Goal: Information Seeking & Learning: Learn about a topic

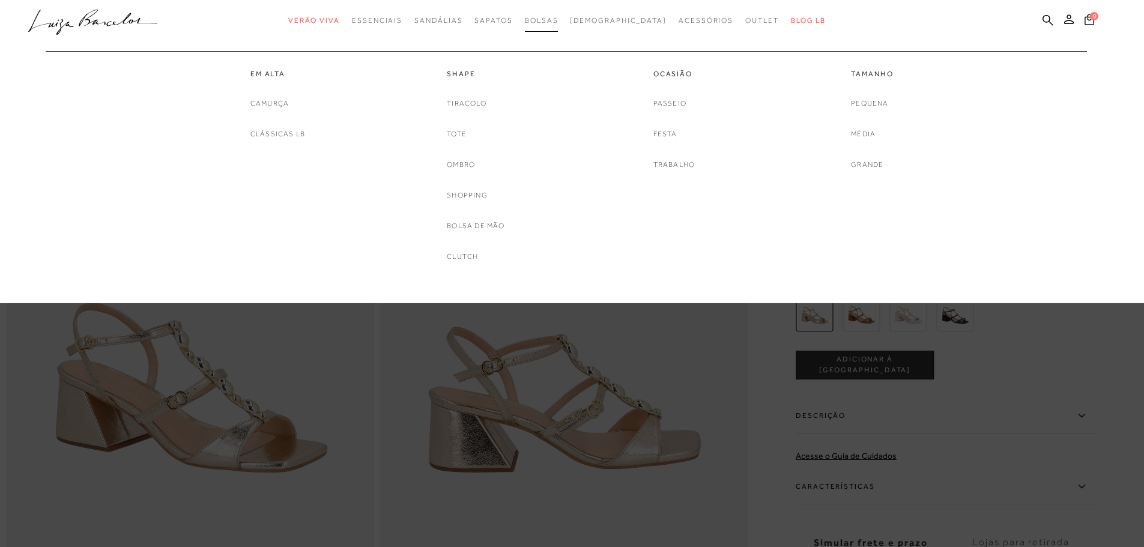
click at [558, 19] on span "Bolsas" at bounding box center [542, 20] width 34 height 8
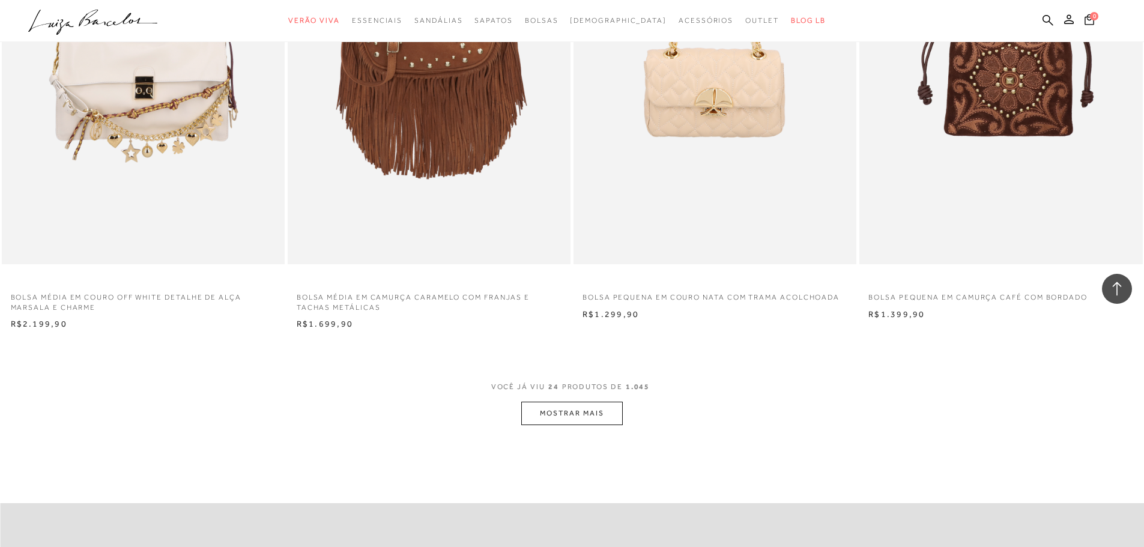
scroll to position [2702, 0]
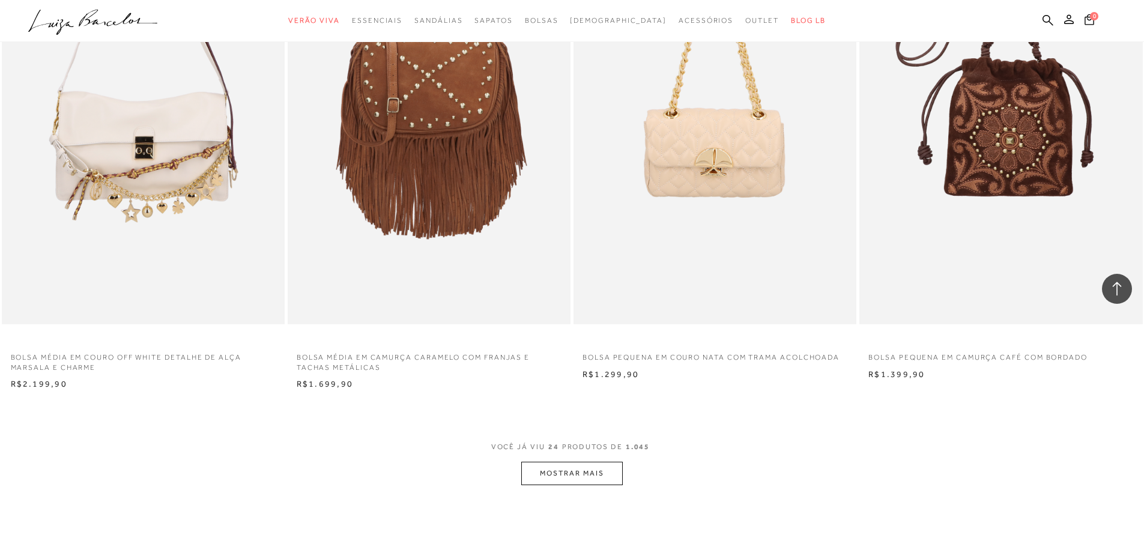
click at [546, 475] on button "MOSTRAR MAIS" at bounding box center [571, 473] width 101 height 23
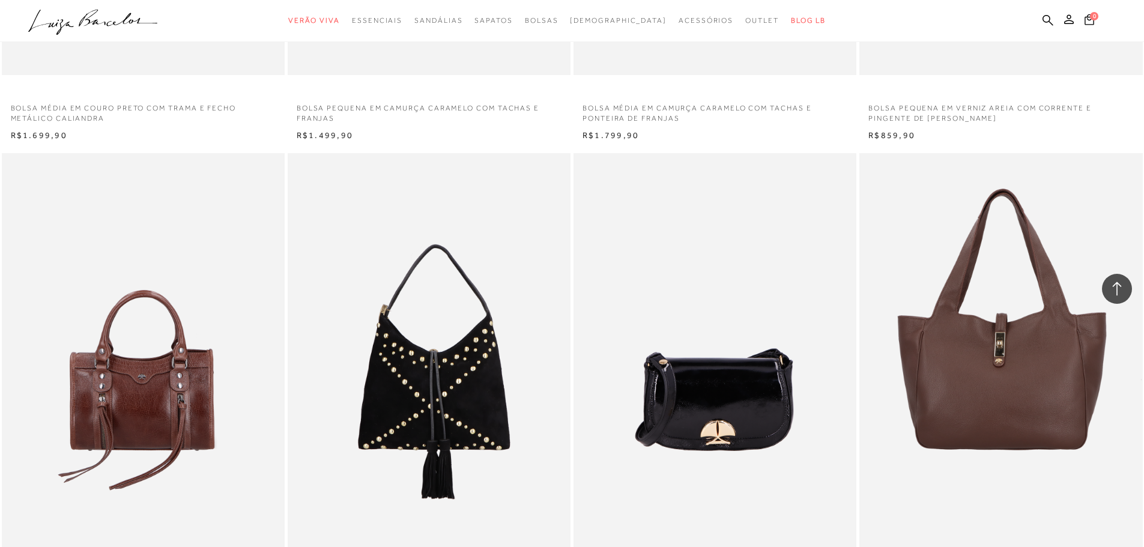
scroll to position [5764, 0]
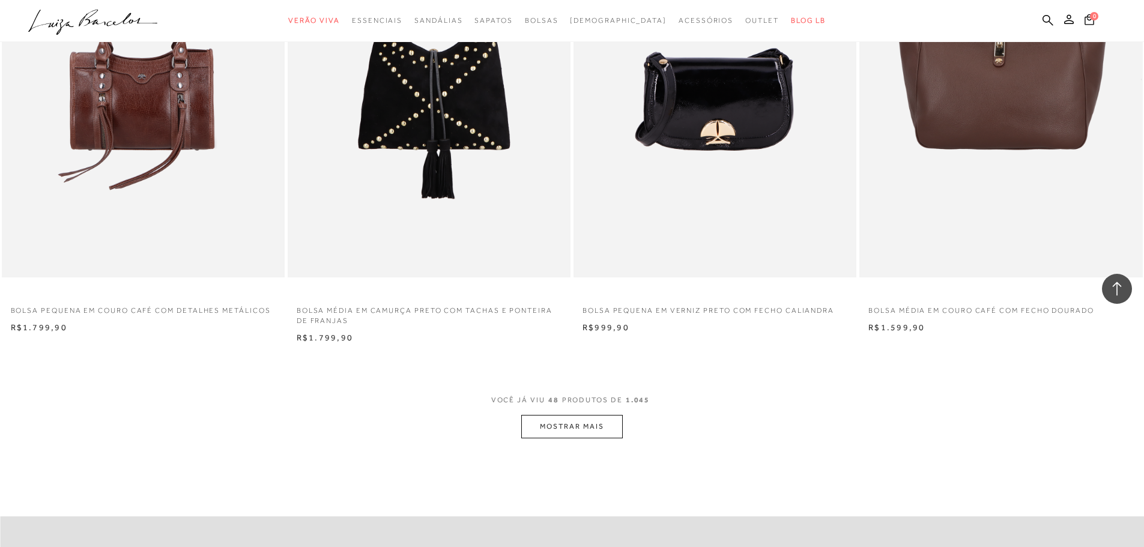
click at [548, 432] on button "MOSTRAR MAIS" at bounding box center [571, 426] width 101 height 23
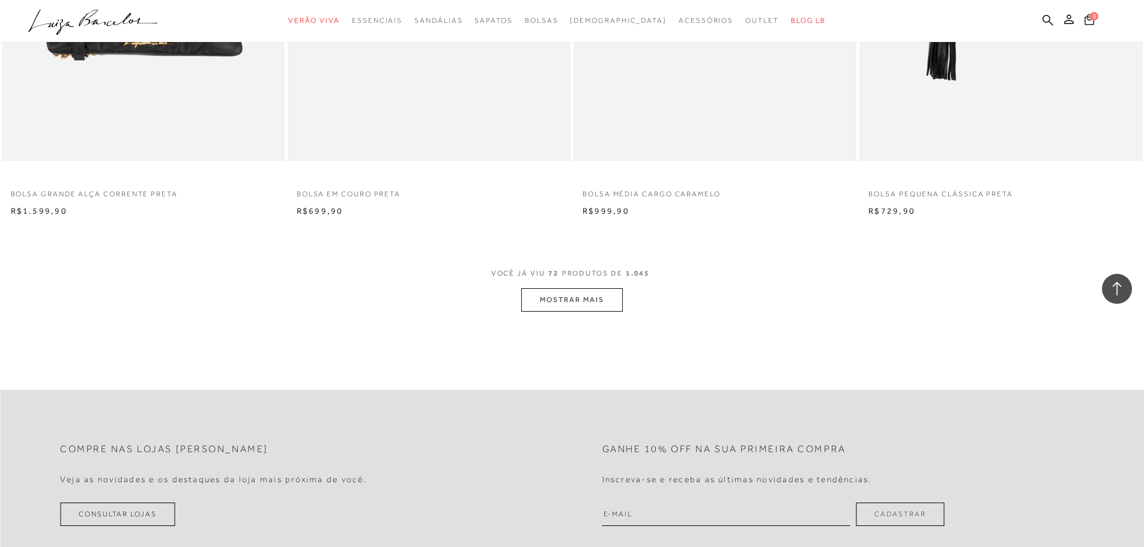
scroll to position [8946, 0]
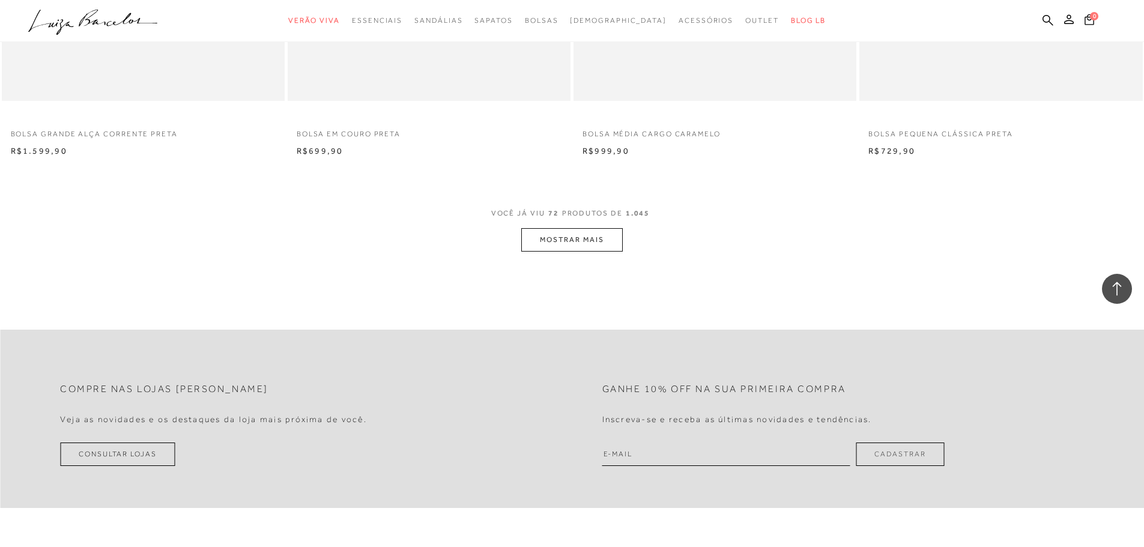
click at [582, 240] on button "MOSTRAR MAIS" at bounding box center [571, 239] width 101 height 23
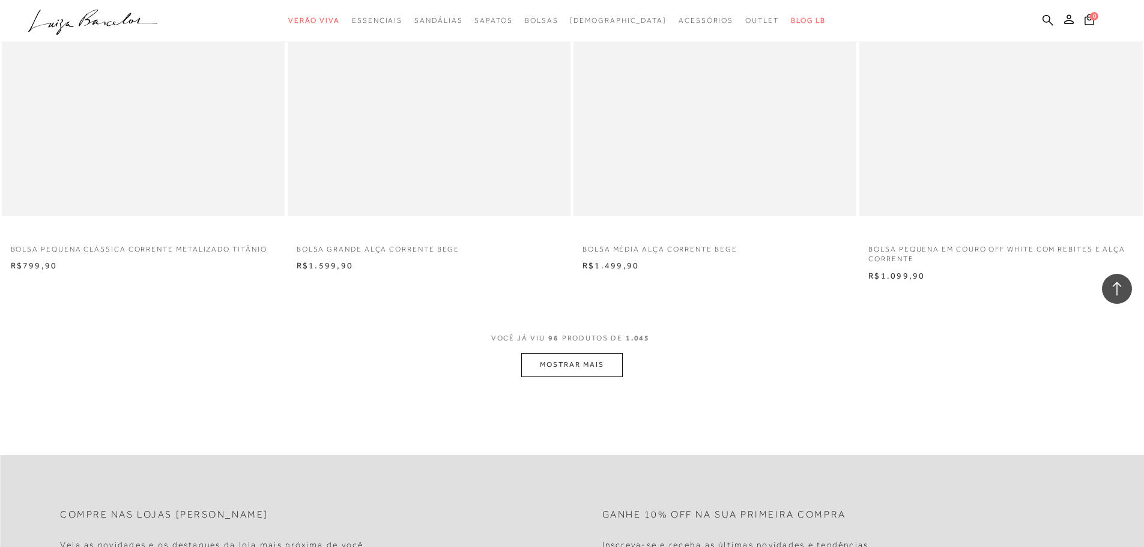
scroll to position [12128, 0]
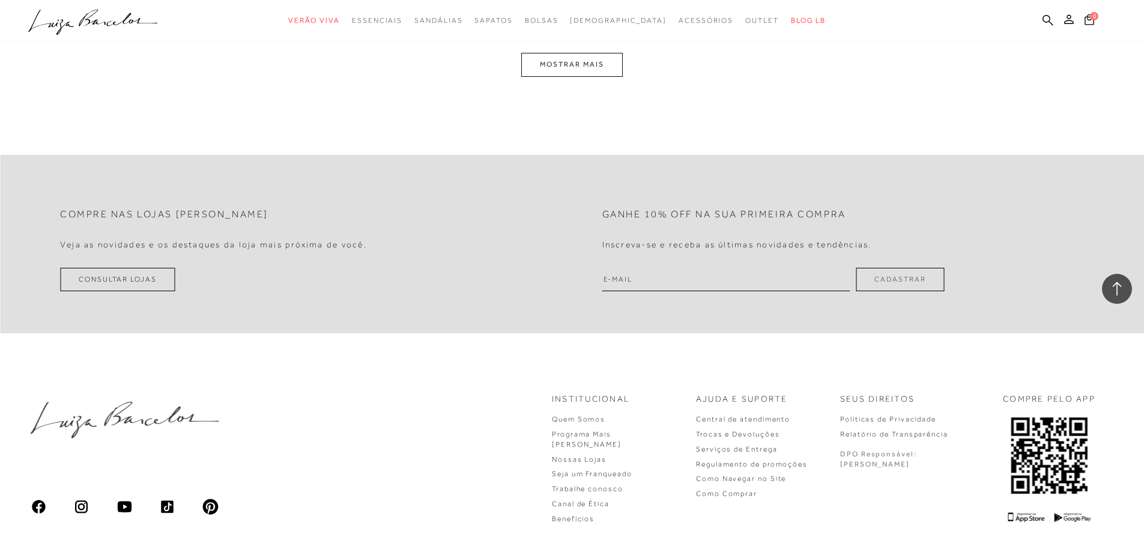
click at [600, 71] on button "MOSTRAR MAIS" at bounding box center [571, 64] width 101 height 23
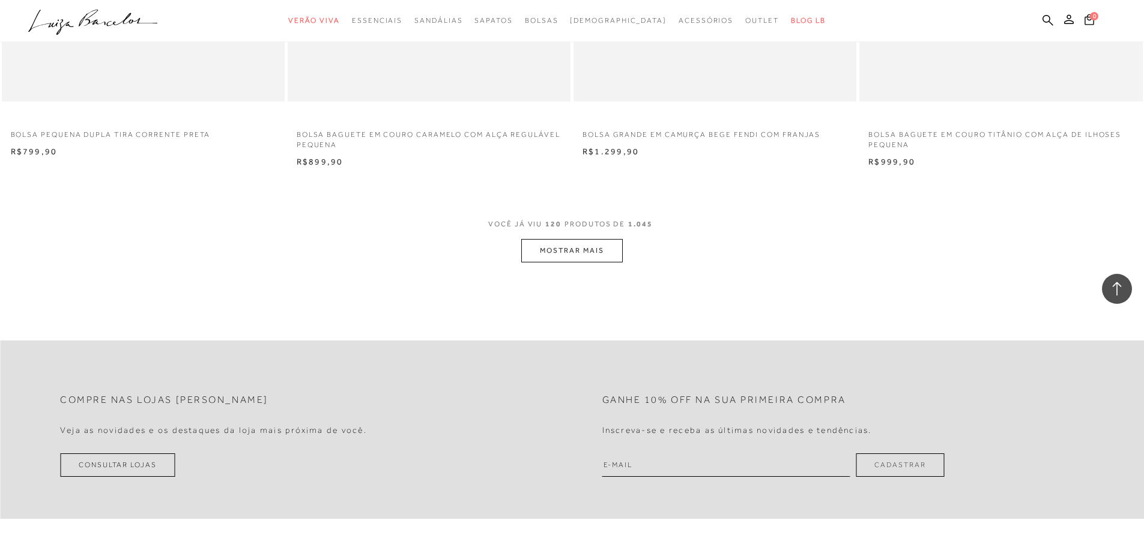
scroll to position [14838, 0]
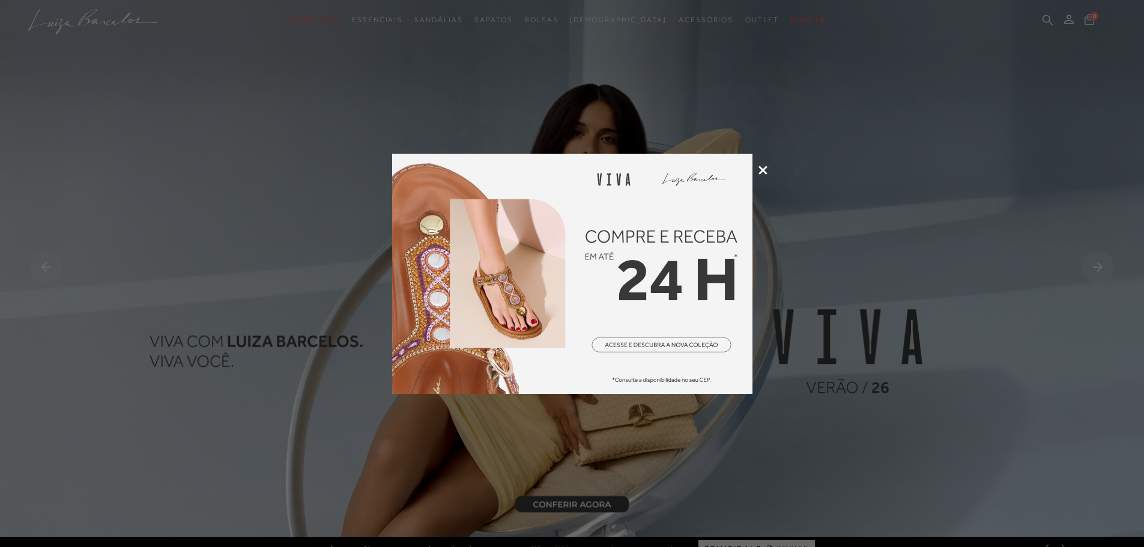
click at [766, 172] on icon at bounding box center [762, 170] width 9 height 9
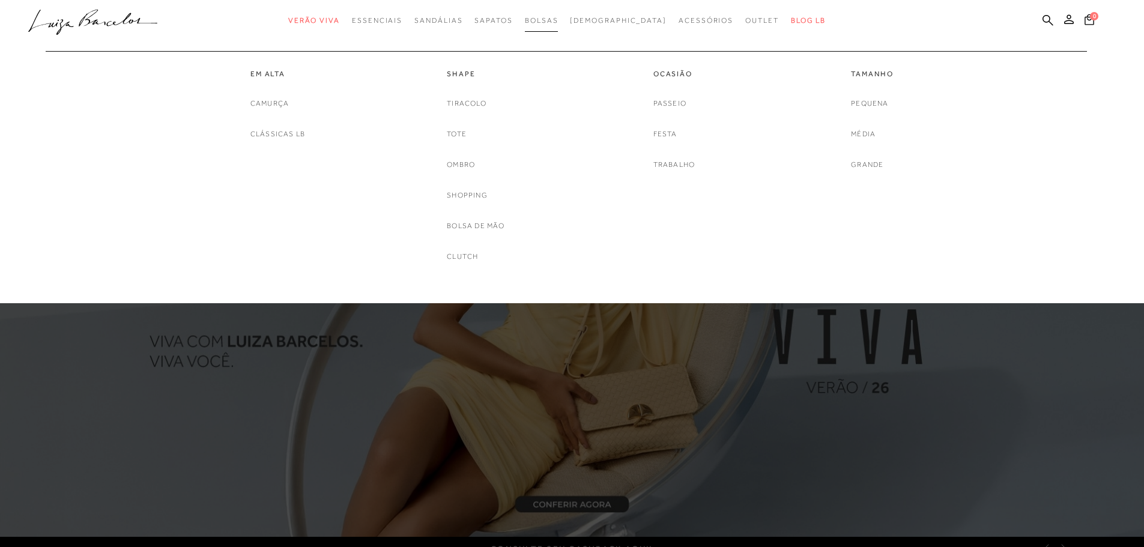
click at [558, 19] on span "Bolsas" at bounding box center [542, 20] width 34 height 8
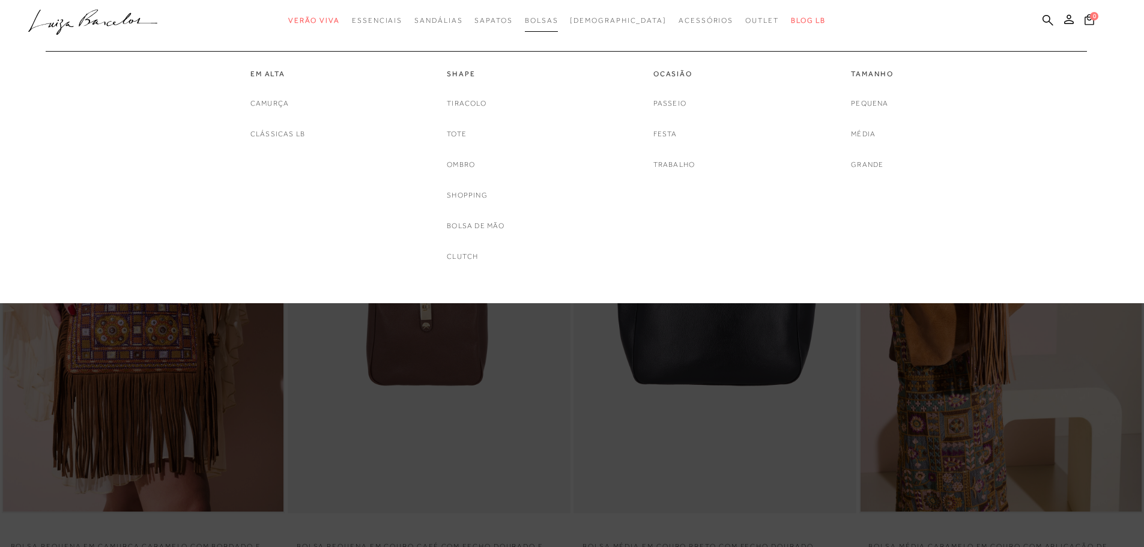
click at [558, 19] on span "Bolsas" at bounding box center [542, 20] width 34 height 8
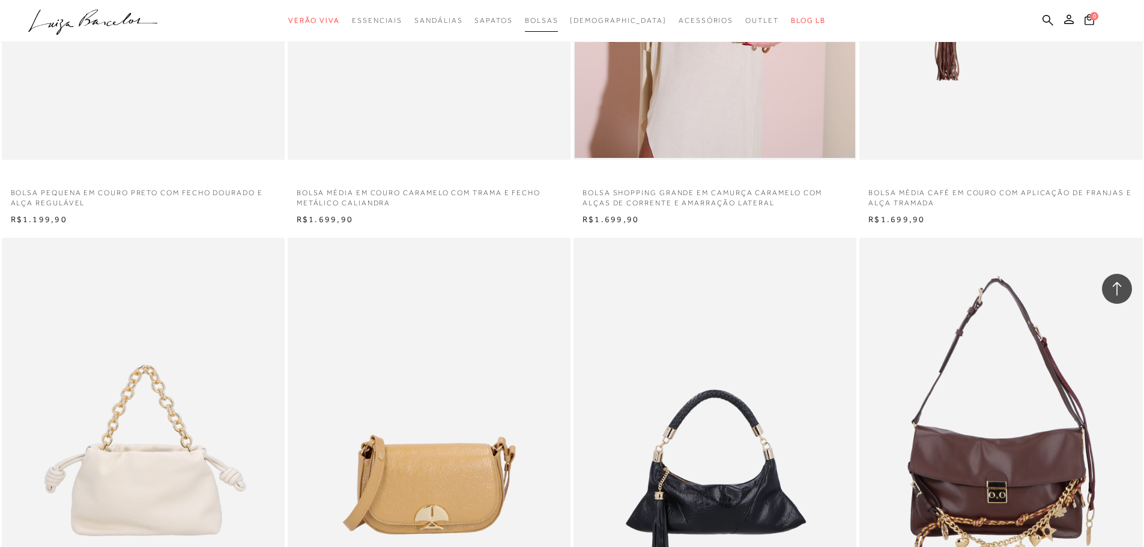
scroll to position [2041, 0]
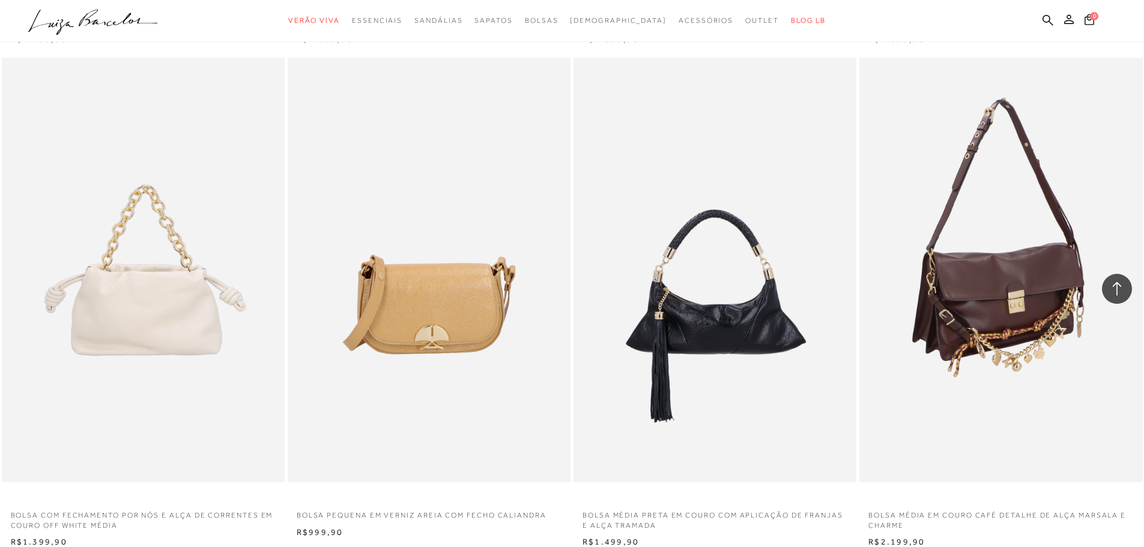
click at [997, 295] on img at bounding box center [1001, 270] width 282 height 424
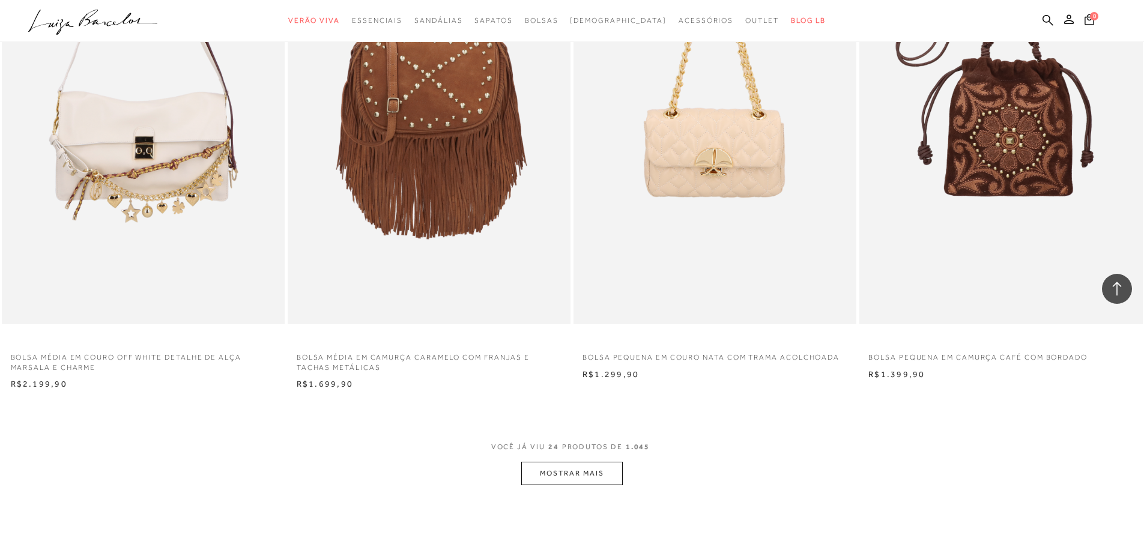
scroll to position [3002, 0]
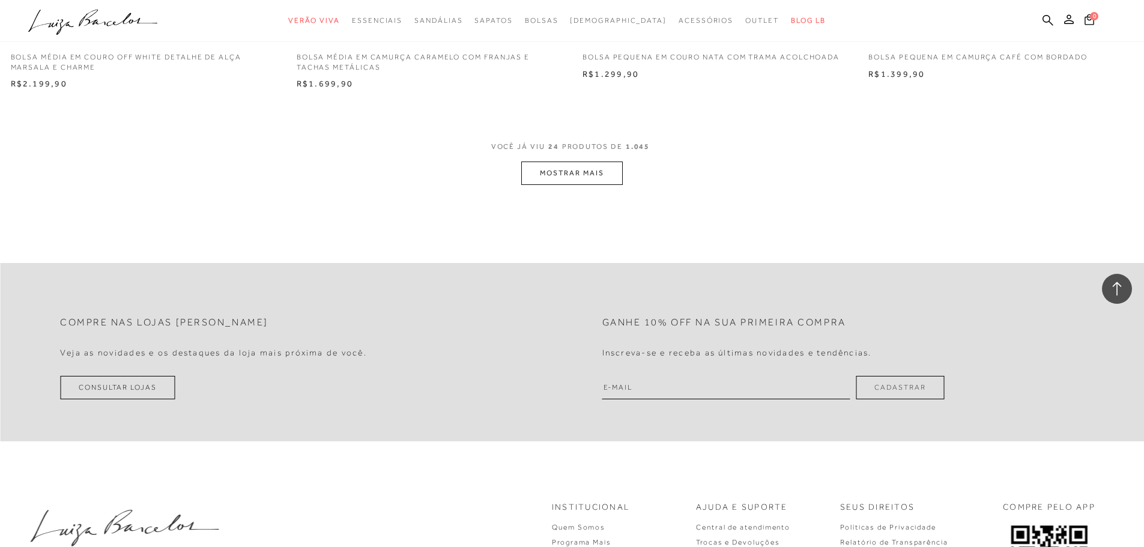
click at [564, 170] on button "MOSTRAR MAIS" at bounding box center [571, 173] width 101 height 23
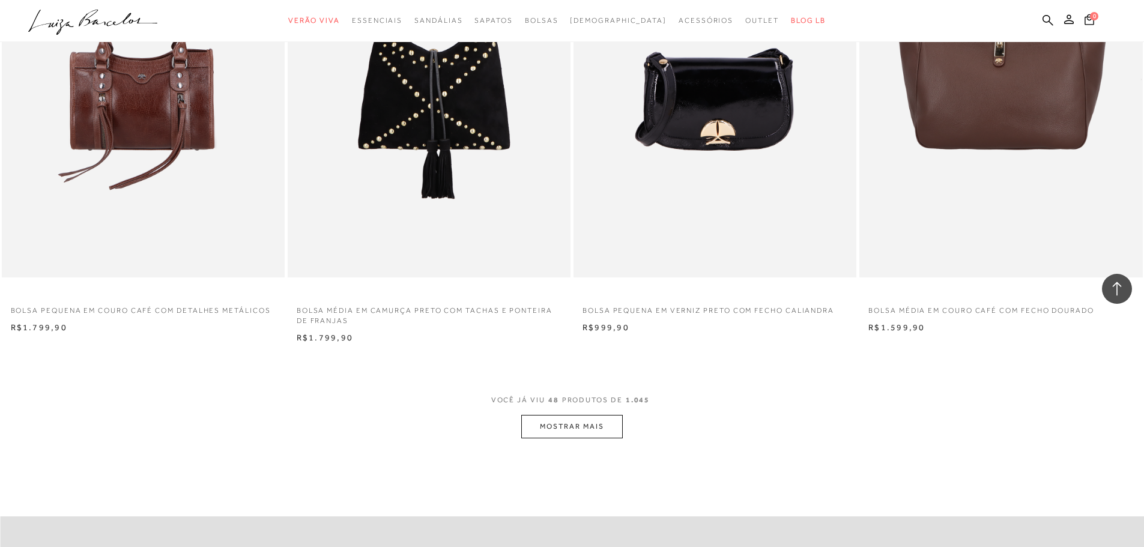
scroll to position [5824, 0]
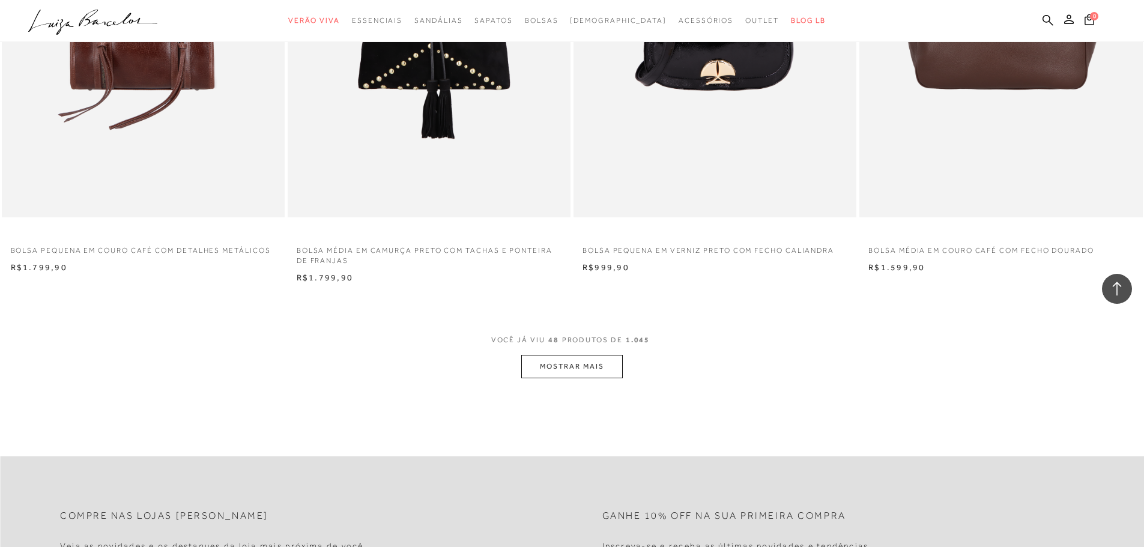
click at [572, 367] on button "MOSTRAR MAIS" at bounding box center [571, 366] width 101 height 23
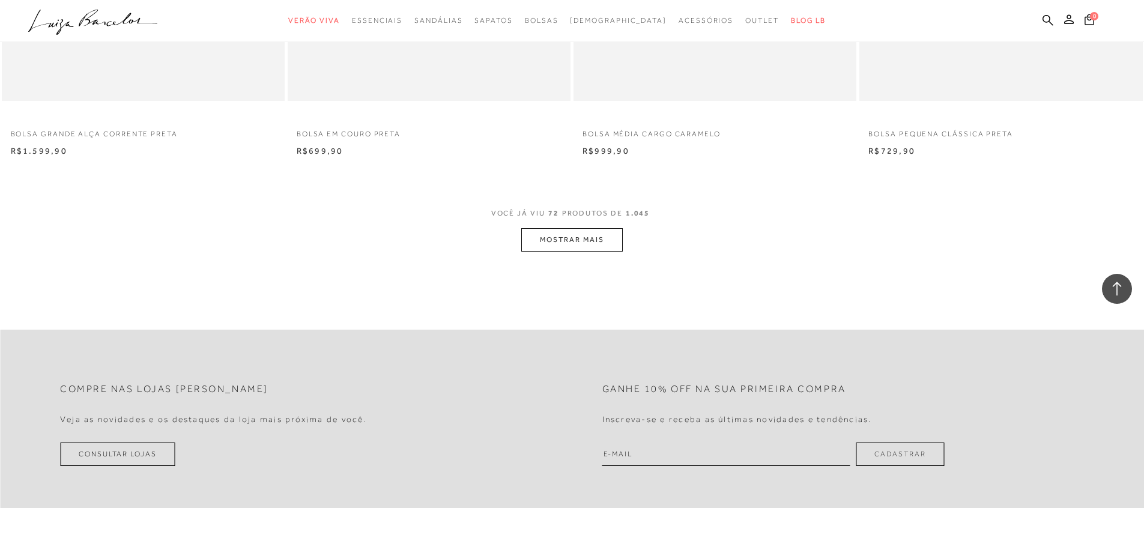
scroll to position [8826, 0]
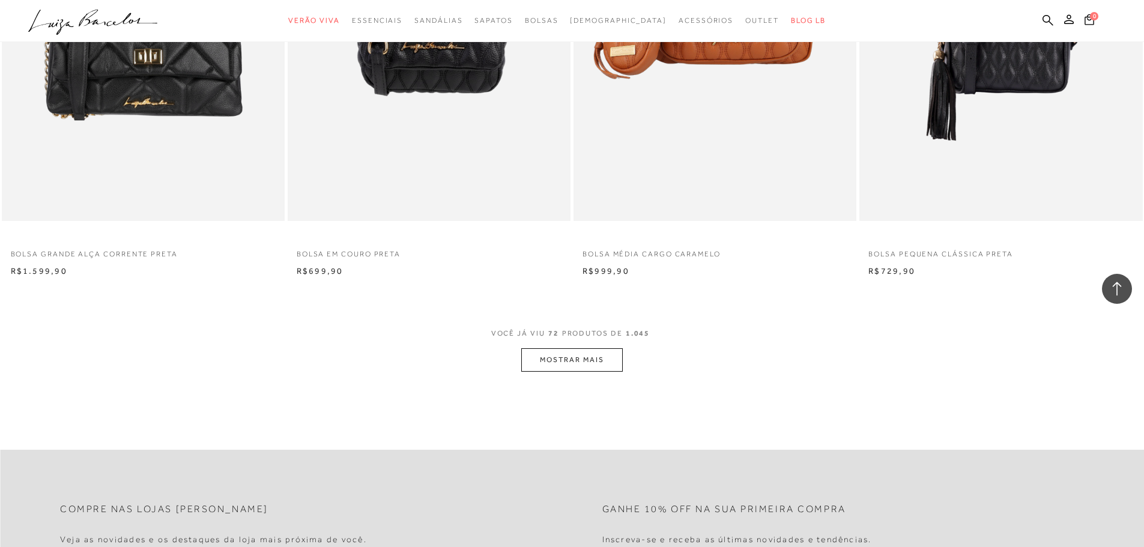
click at [558, 363] on button "MOSTRAR MAIS" at bounding box center [571, 359] width 101 height 23
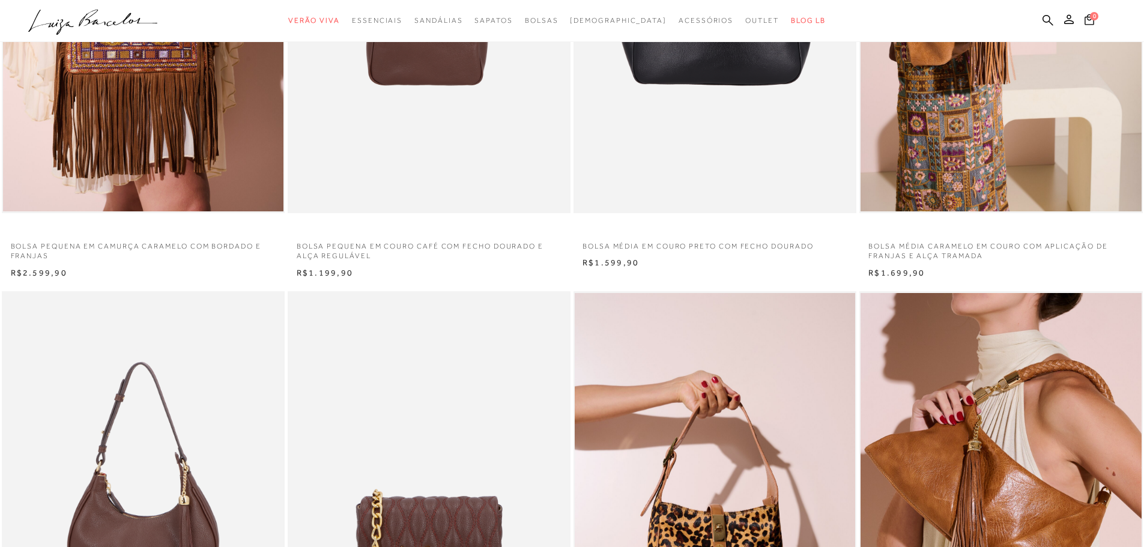
scroll to position [0, 0]
